Goal: Information Seeking & Learning: Learn about a topic

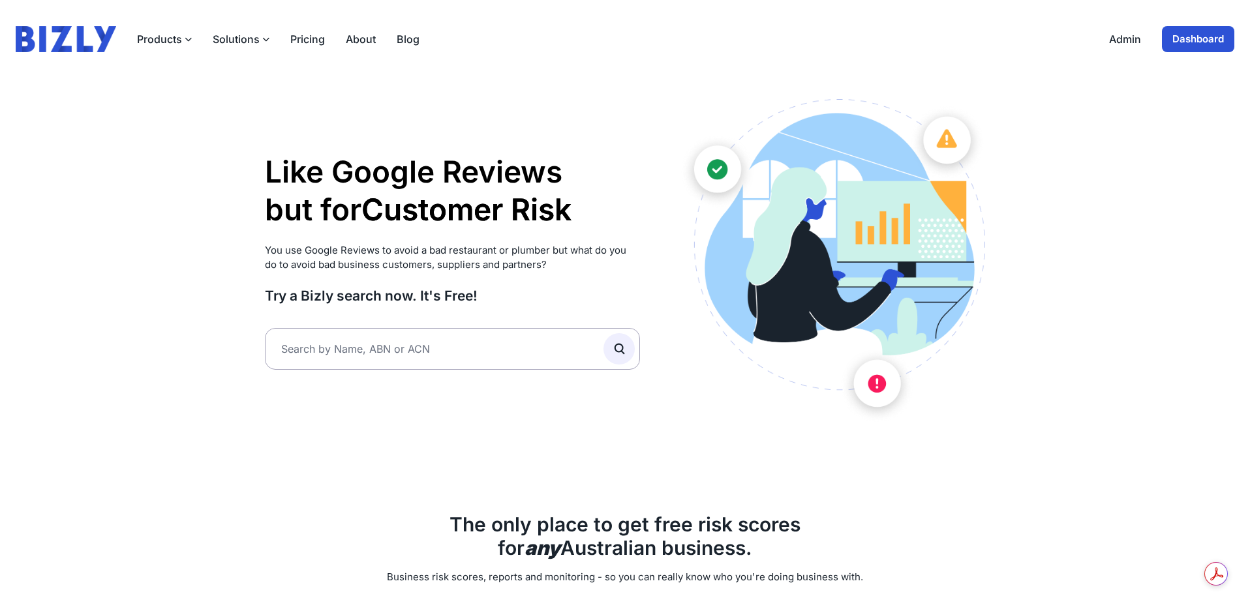
click at [352, 35] on link "About" at bounding box center [361, 39] width 30 height 16
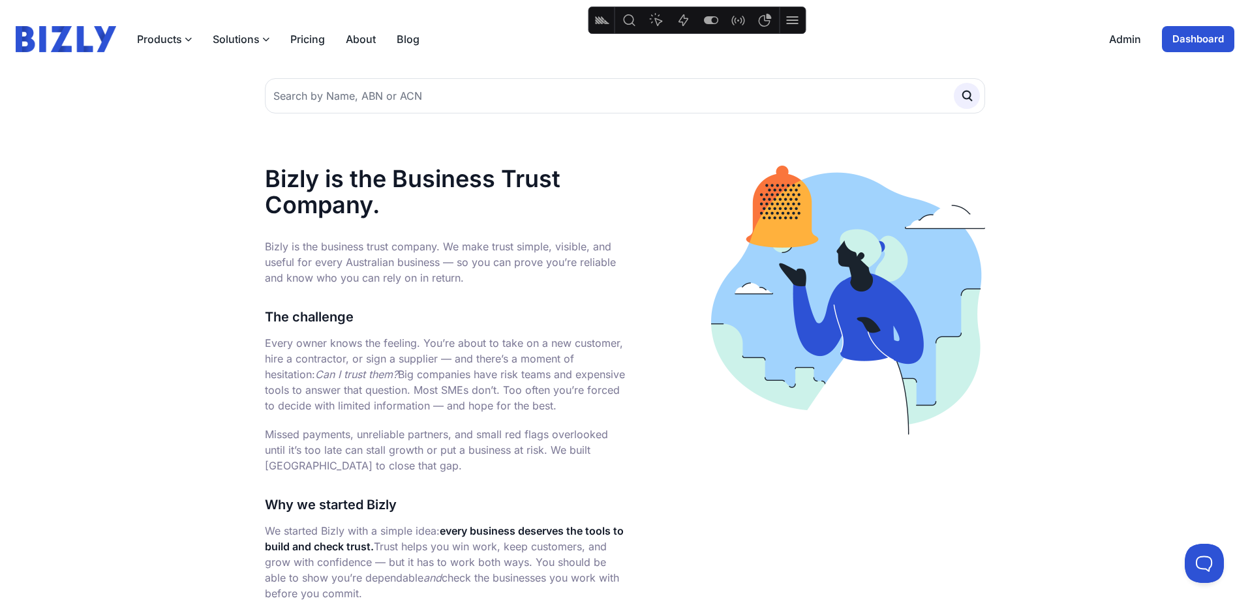
scroll to position [1, 0]
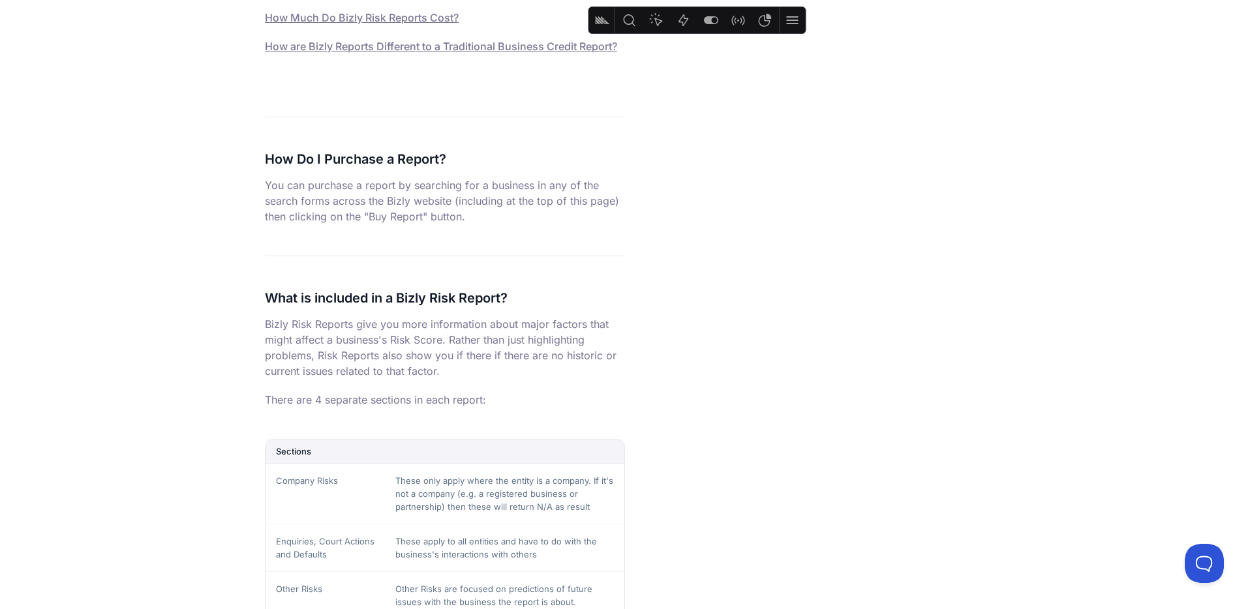
scroll to position [392, 0]
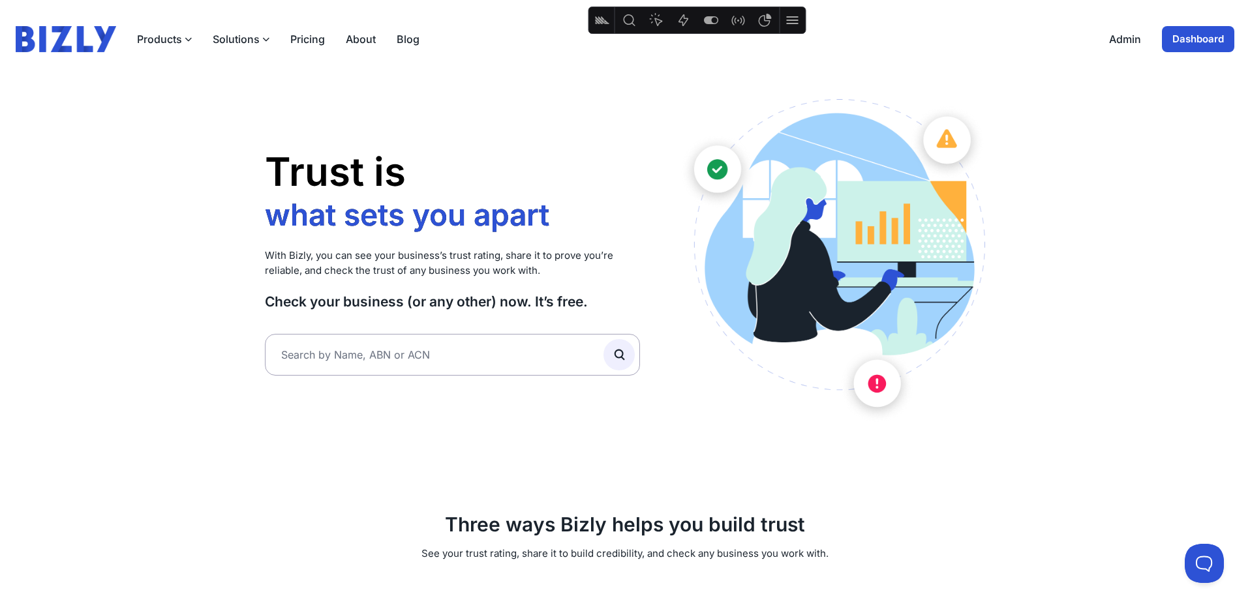
click at [342, 38] on div "Products Bizly Scores Free risk assessments Bizly Reports Detailed risk analysi…" at bounding box center [278, 39] width 282 height 16
click at [351, 38] on link "About" at bounding box center [361, 39] width 30 height 16
